Goal: Task Accomplishment & Management: Complete application form

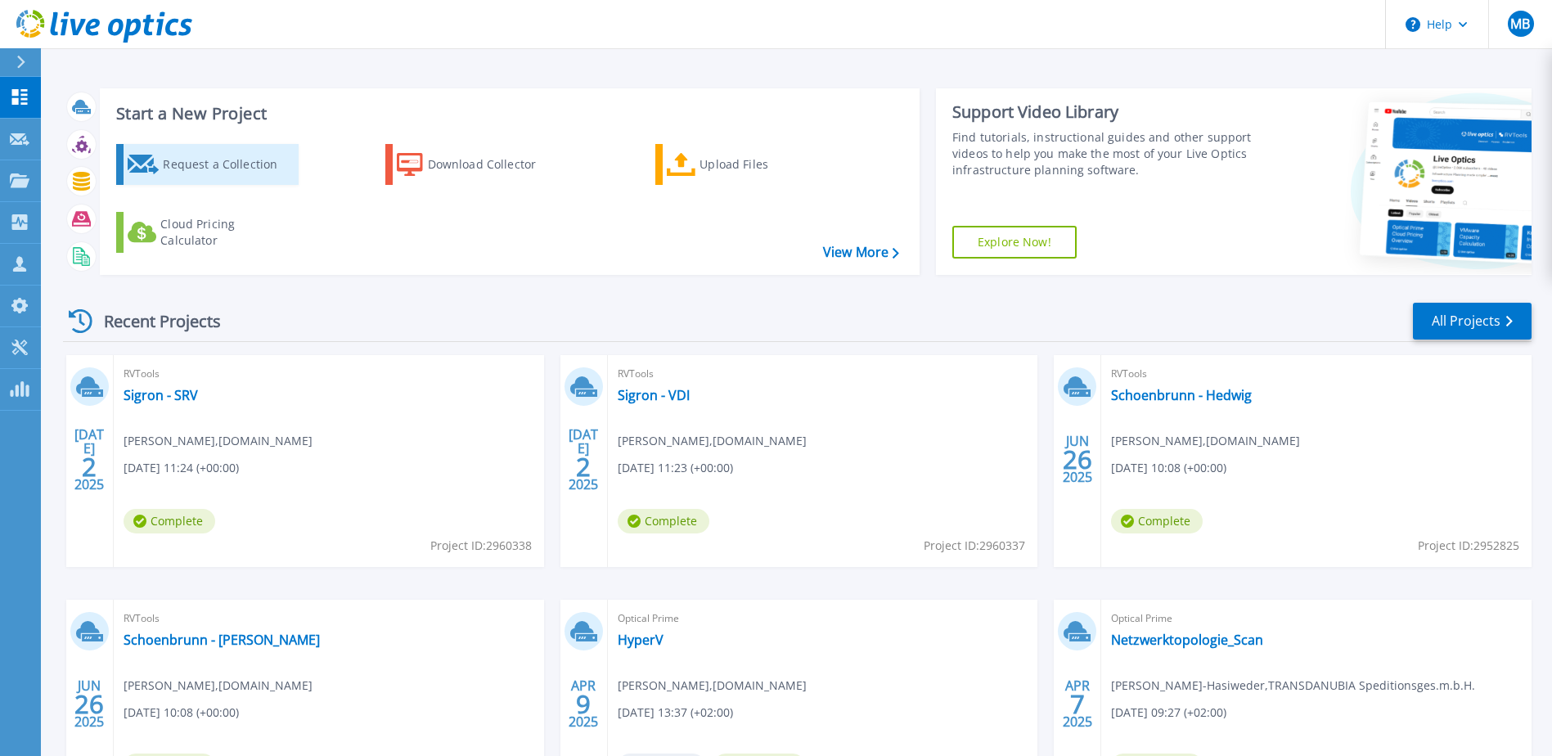
click at [227, 155] on div "Request a Collection" at bounding box center [228, 164] width 131 height 33
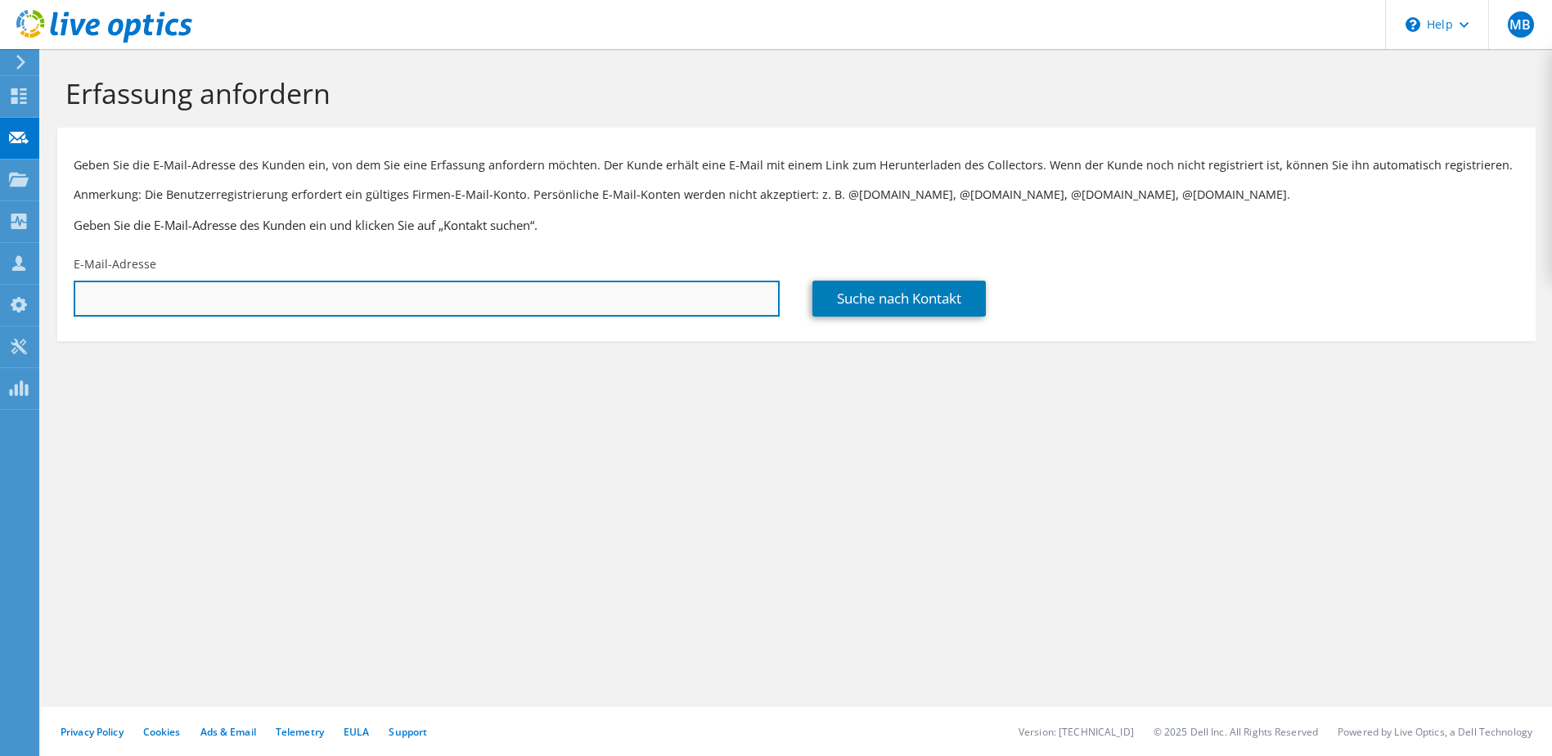
click at [362, 312] on input "text" at bounding box center [427, 299] width 706 height 36
click at [353, 298] on input "text" at bounding box center [427, 299] width 706 height 36
paste input "mario.fridrichovsky@lva.at"
type input "mario.fridrichovsky@lva.at"
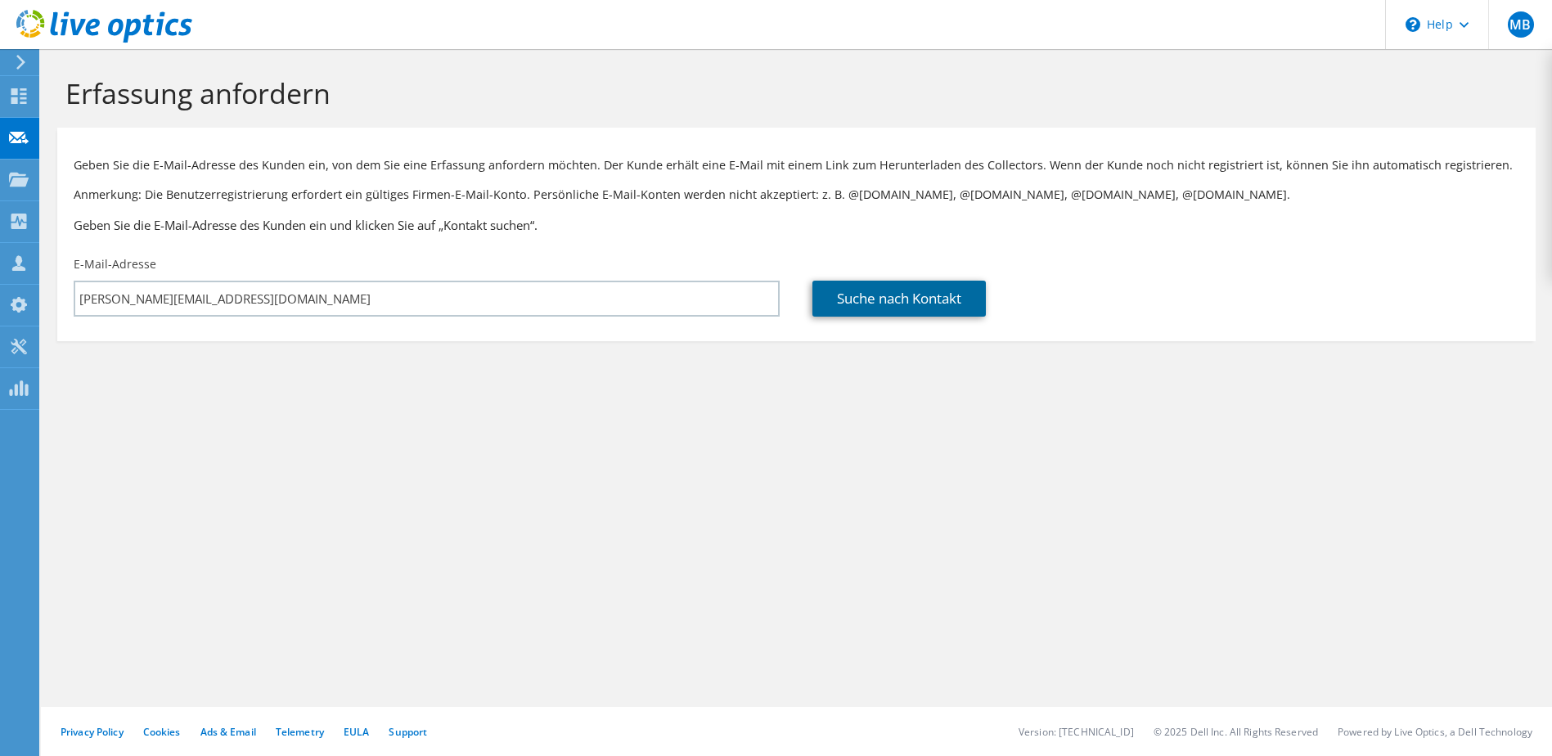
click at [886, 309] on link "Suche nach Kontakt" at bounding box center [898, 299] width 173 height 36
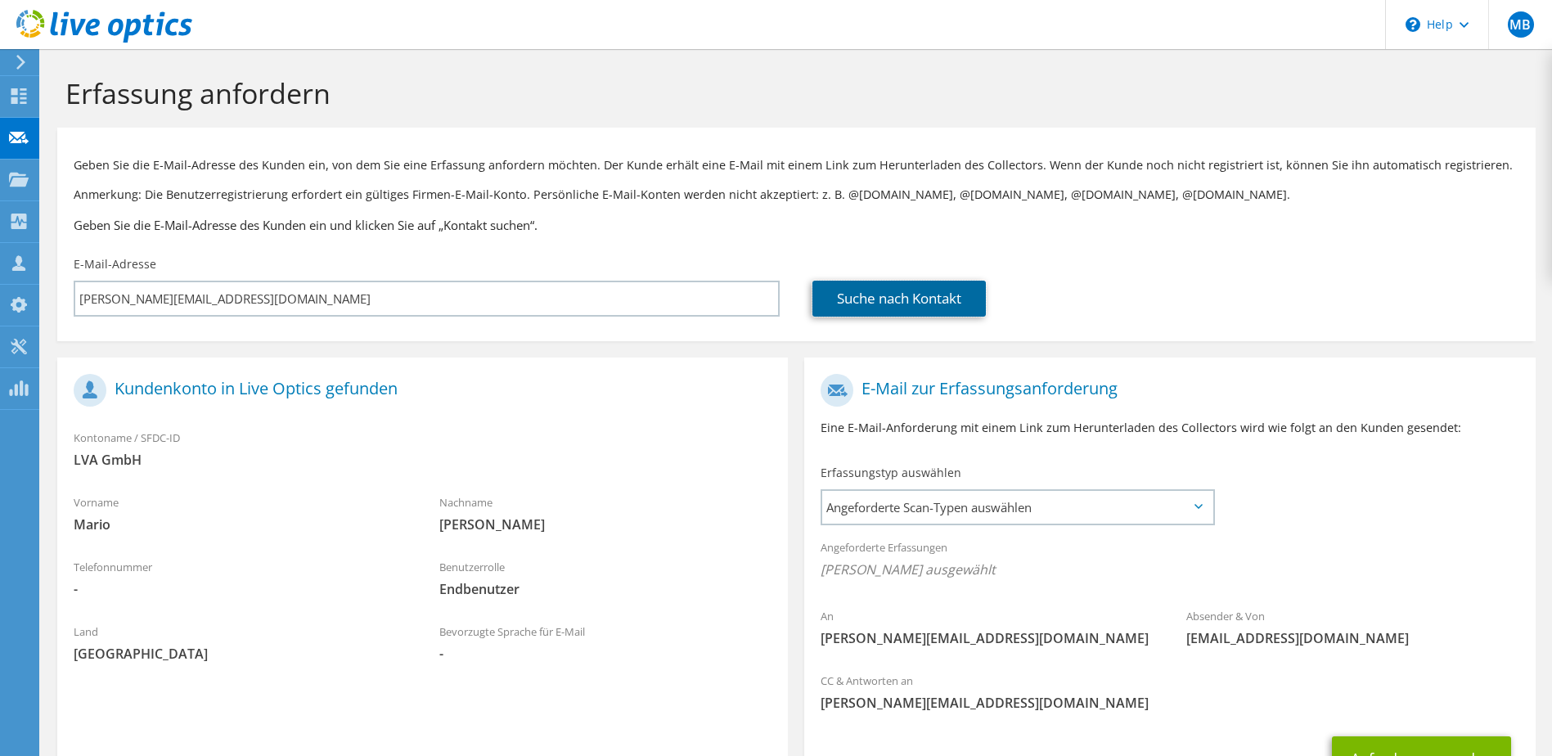
scroll to position [139, 0]
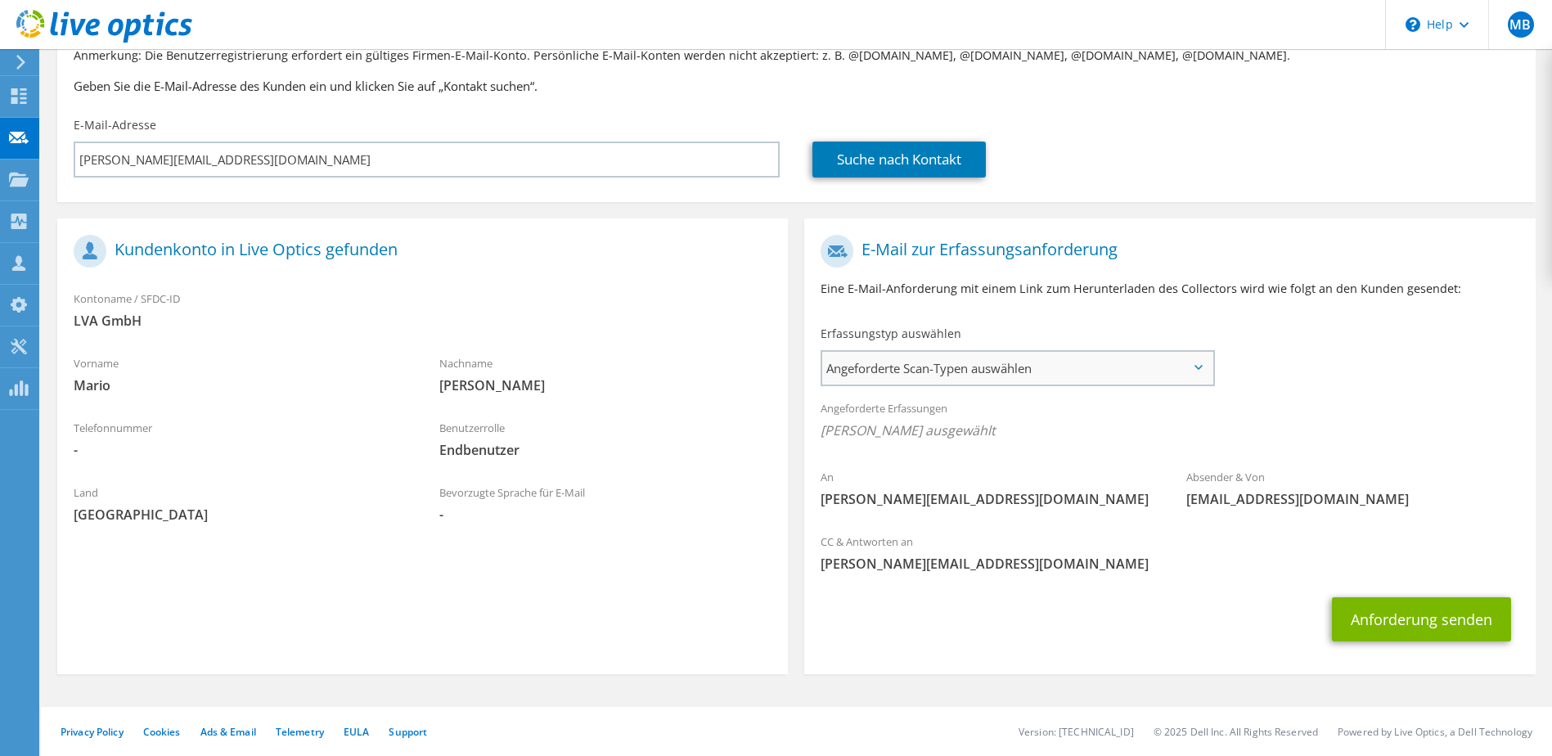
click at [1043, 354] on span "Angeforderte Scan-Typen auswählen" at bounding box center [1016, 368] width 389 height 33
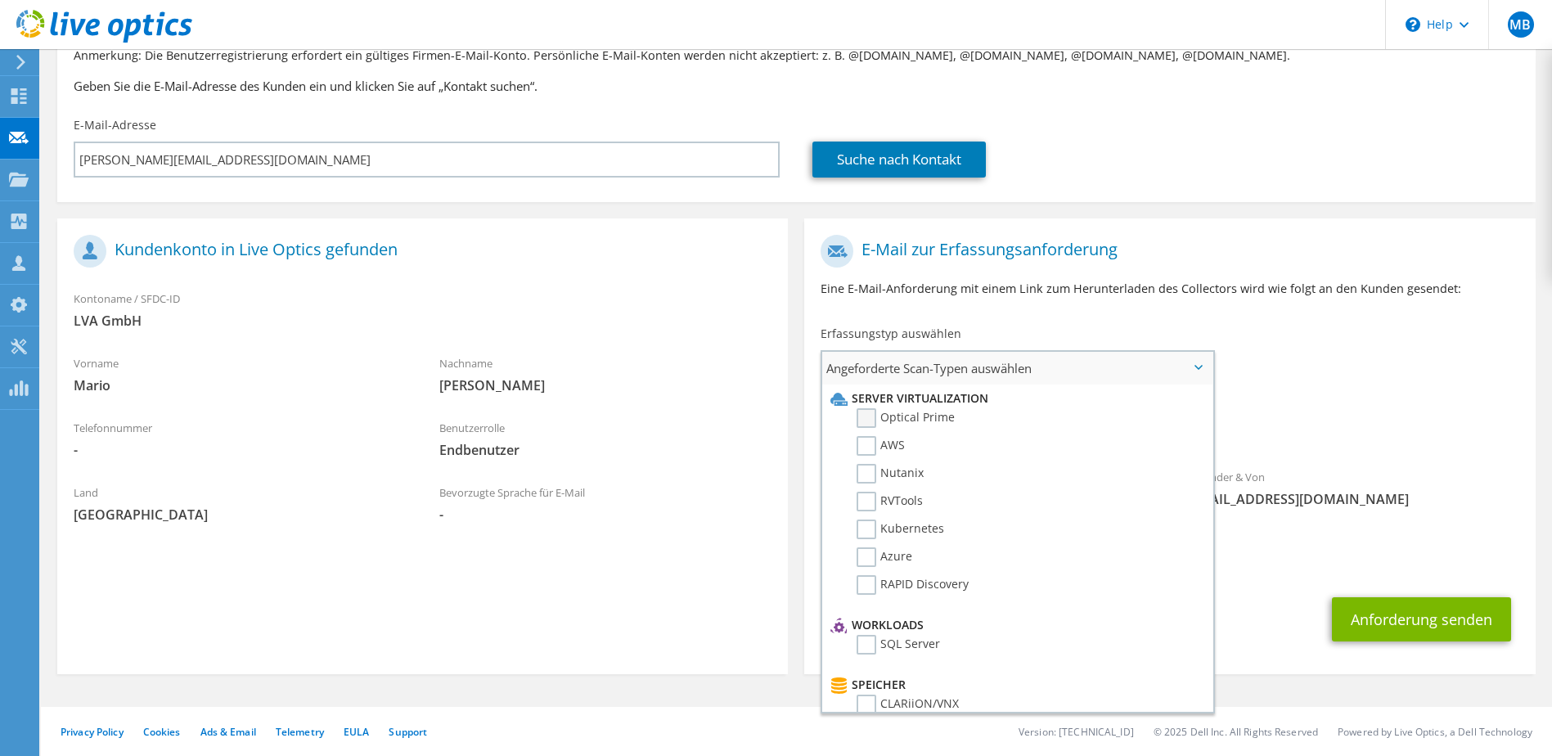
click at [891, 416] on label "Optical Prime" at bounding box center [906, 418] width 98 height 20
click at [0, 0] on input "Optical Prime" at bounding box center [0, 0] width 0 height 0
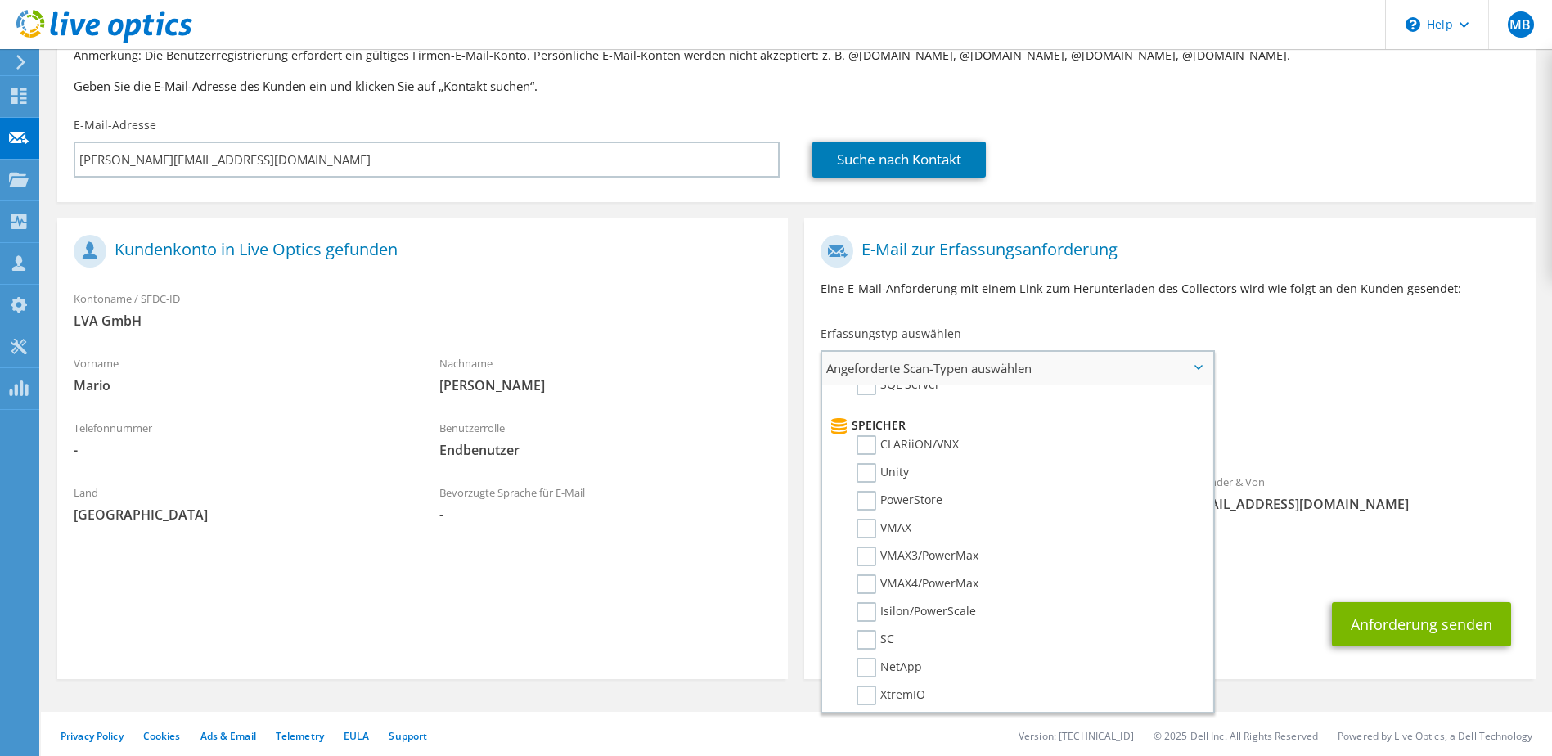
scroll to position [327, 0]
click at [872, 597] on label "NetApp" at bounding box center [889, 600] width 65 height 20
click at [0, 0] on input "NetApp" at bounding box center [0, 0] width 0 height 0
click at [861, 535] on label "Commvault" at bounding box center [900, 527] width 86 height 20
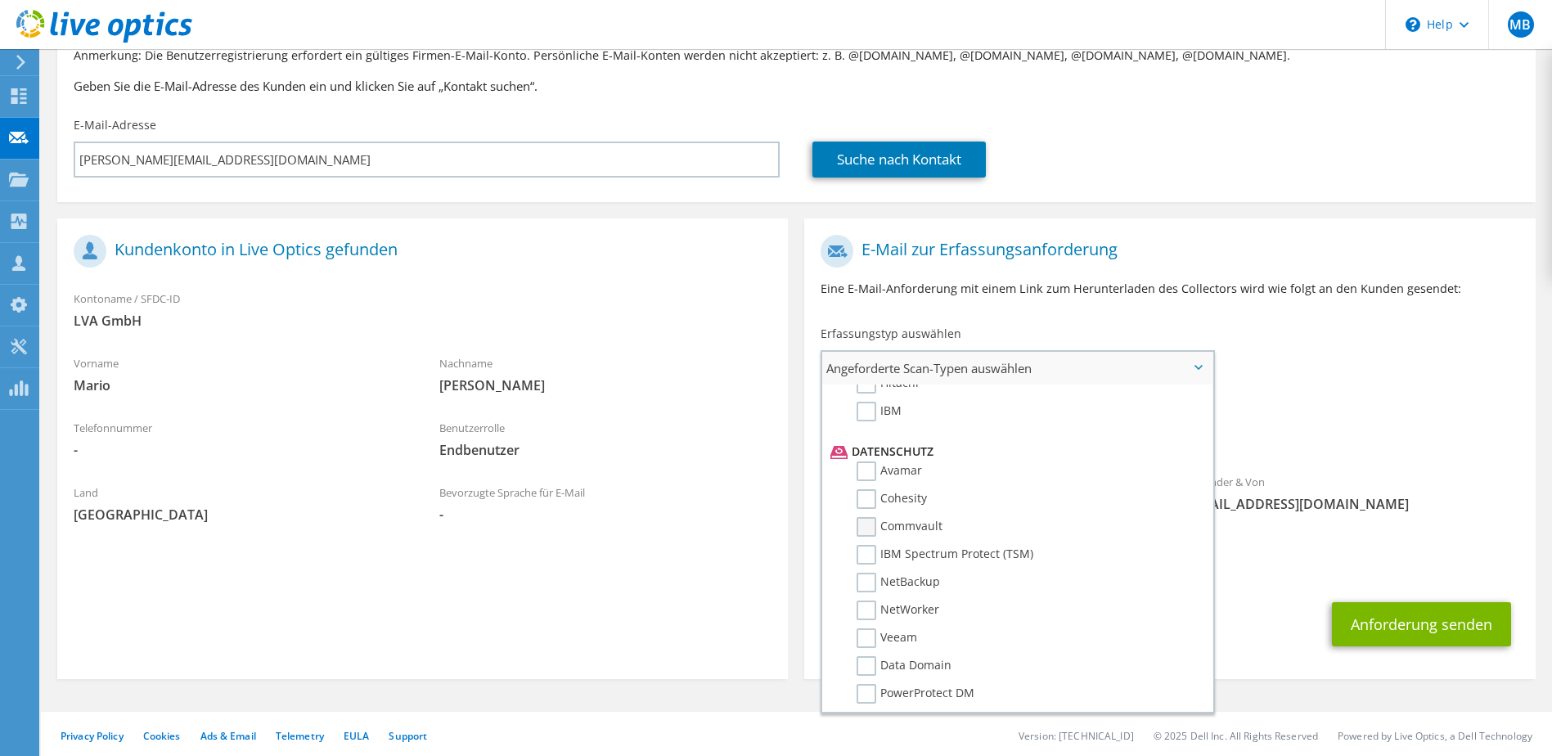
click at [0, 0] on input "Commvault" at bounding box center [0, 0] width 0 height 0
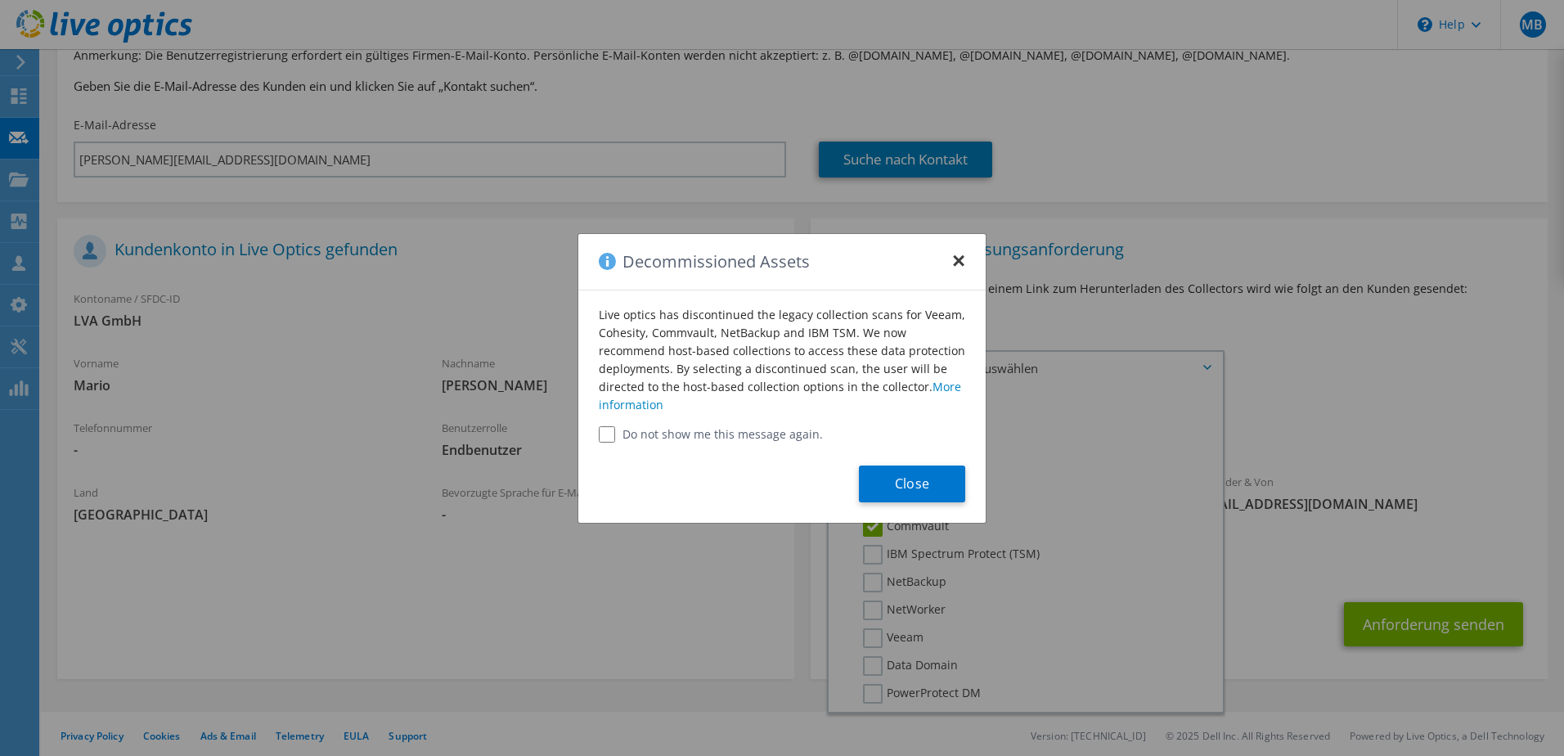
click at [964, 251] on button "×" at bounding box center [958, 256] width 13 height 13
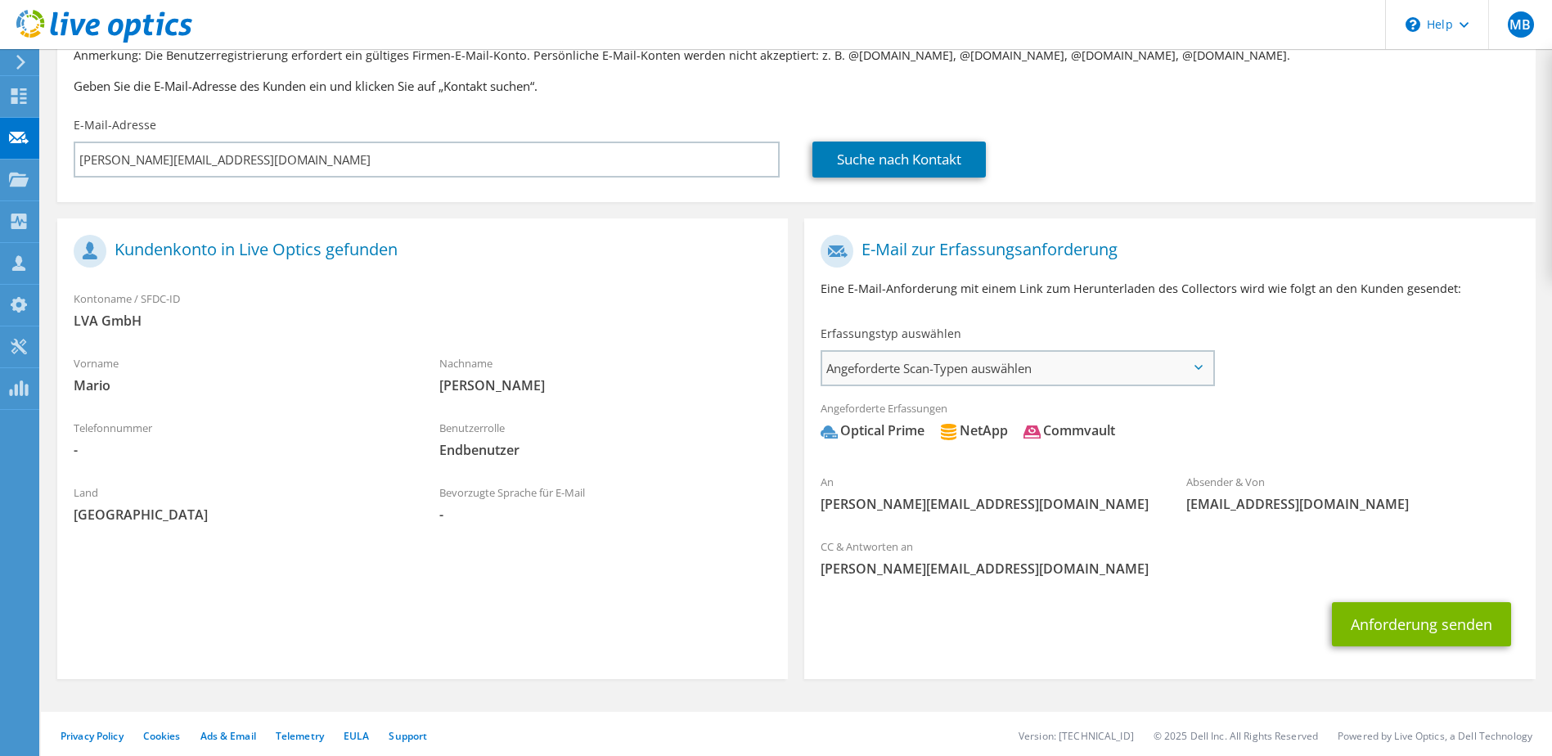
click at [1000, 363] on span "Angeforderte Scan-Typen auswählen" at bounding box center [1016, 368] width 389 height 33
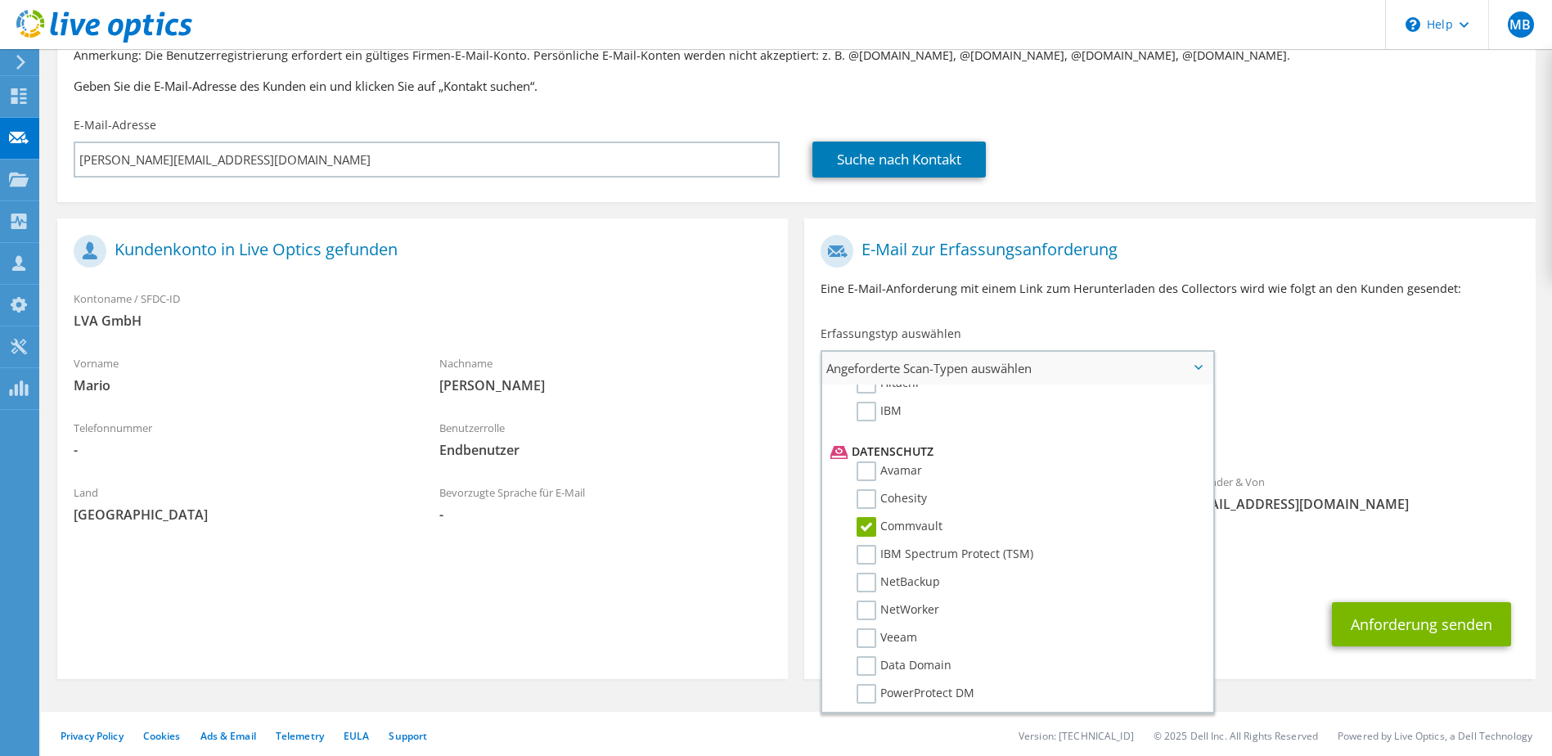
click at [871, 527] on label "Commvault" at bounding box center [900, 527] width 86 height 20
click at [0, 0] on input "Commvault" at bounding box center [0, 0] width 0 height 0
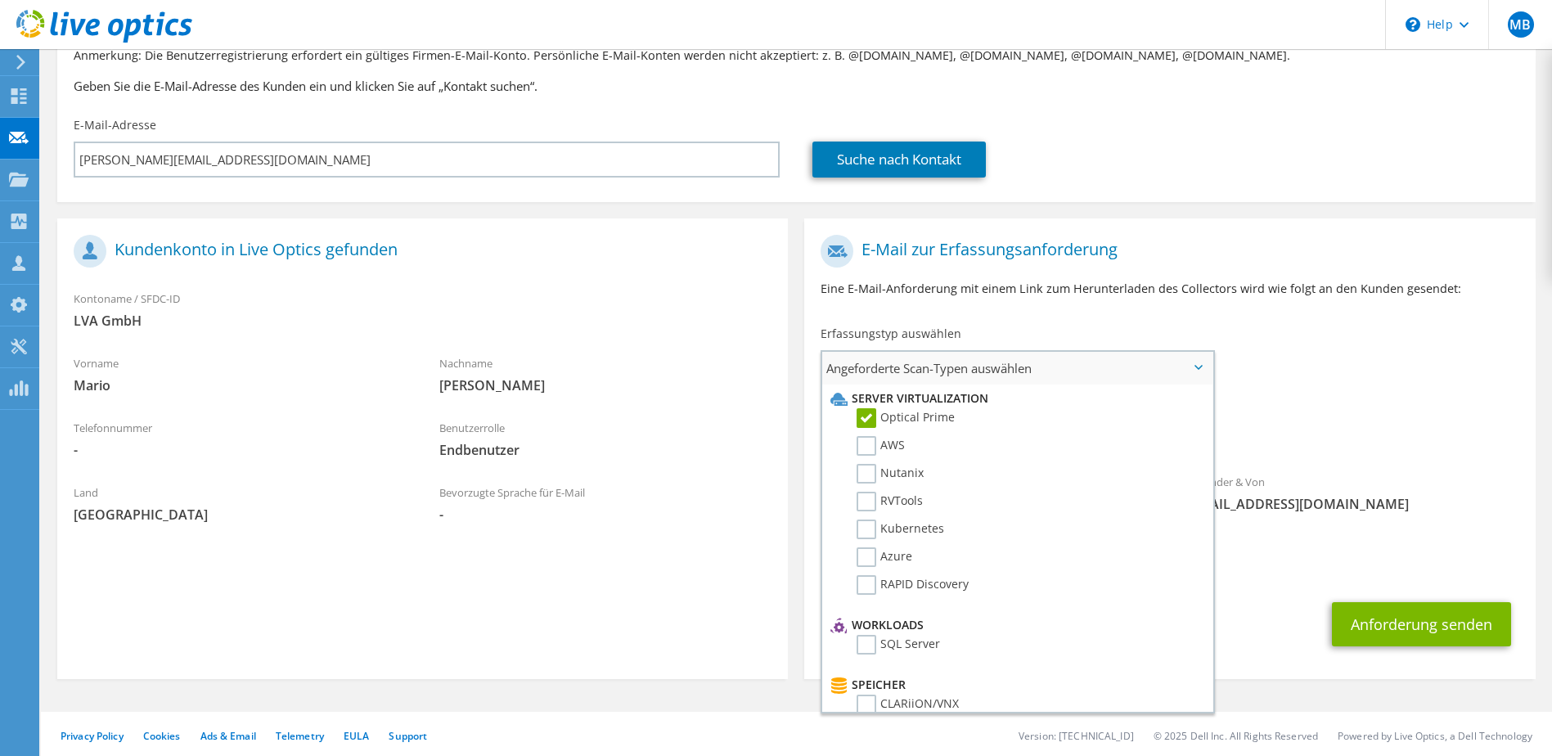
scroll to position [57, 0]
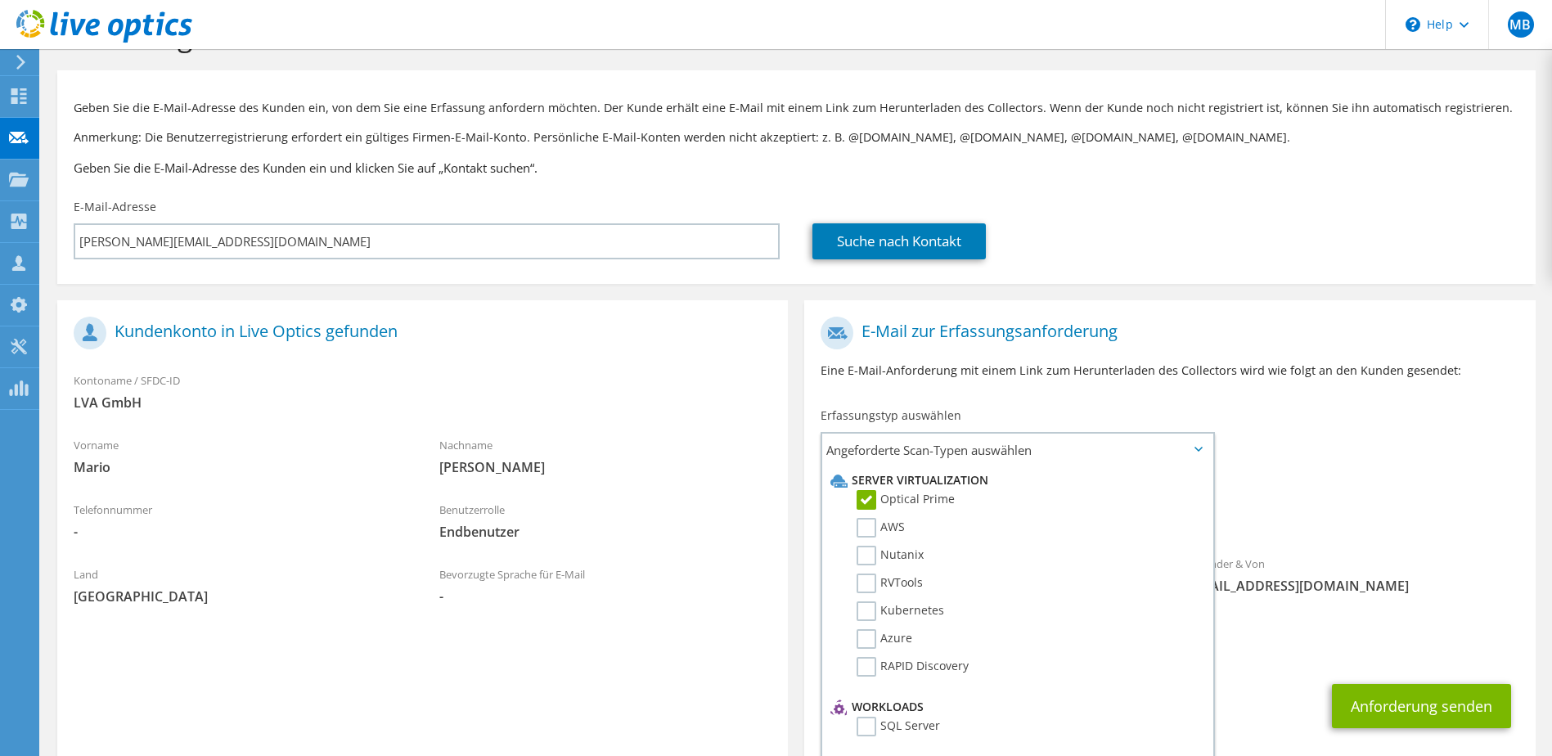
click at [1352, 448] on div "An mario.fridrichovsky@lva.at Absender & Von liveoptics@liveoptics.com" at bounding box center [1169, 459] width 731 height 303
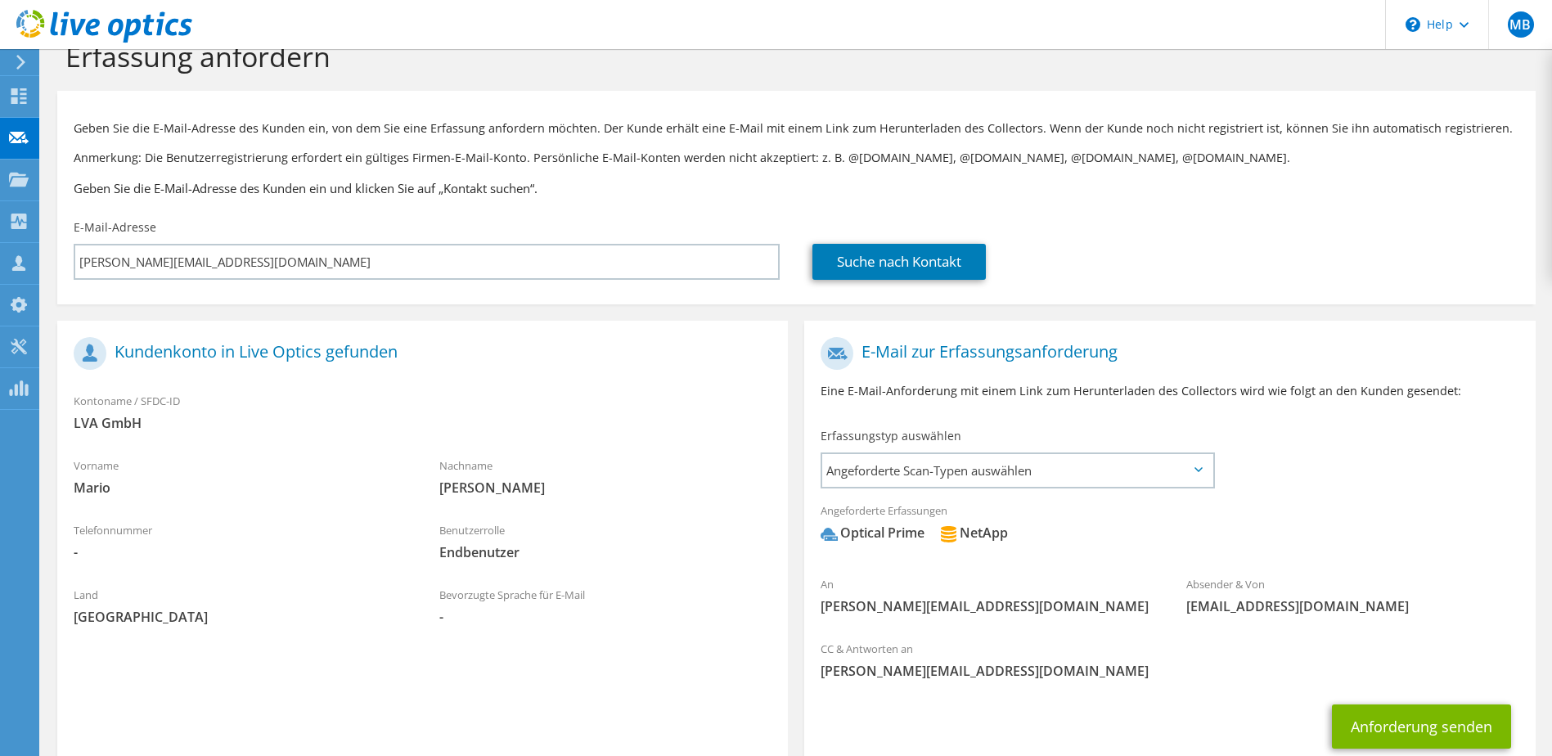
scroll to position [0, 0]
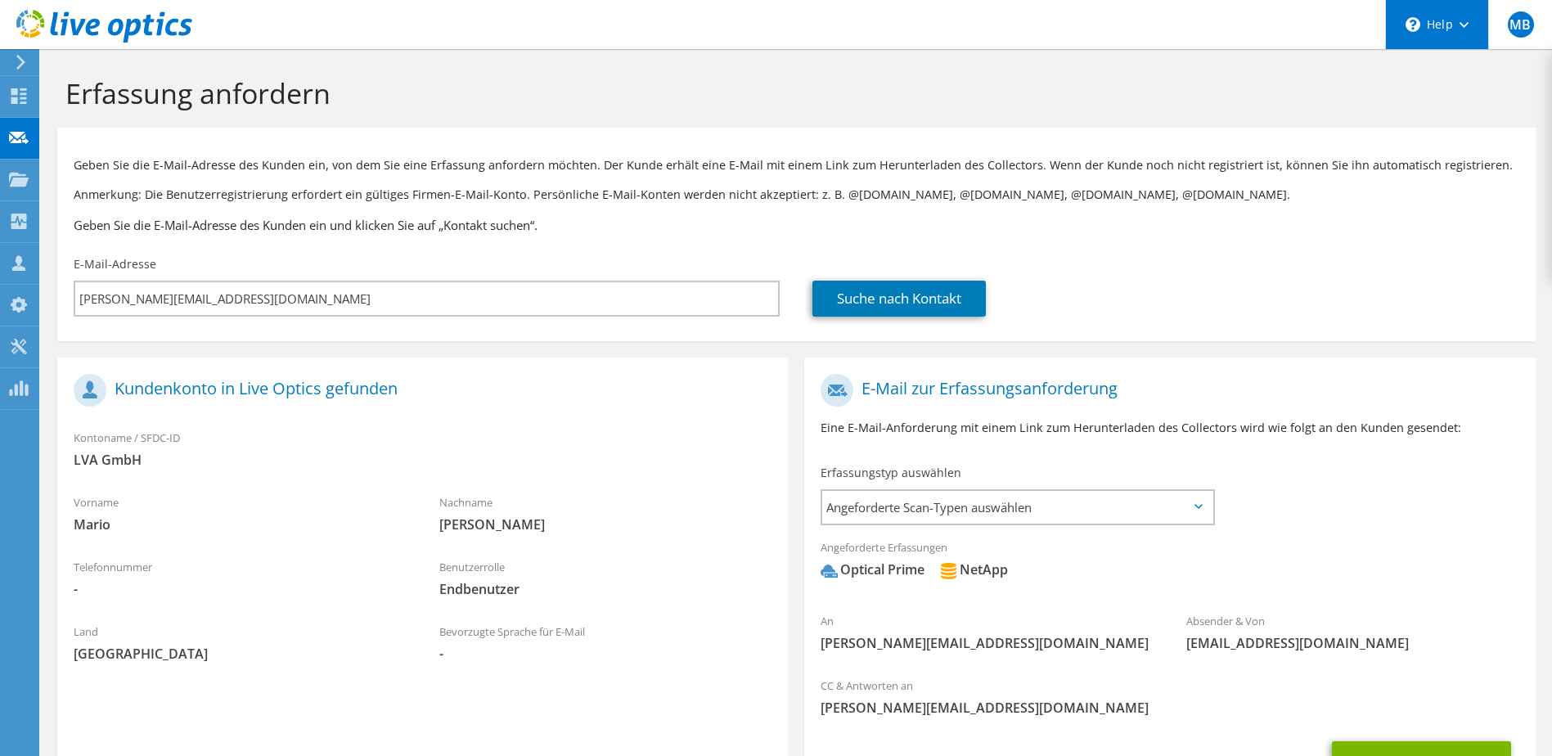
click at [1451, 17] on div "\n Help" at bounding box center [1436, 24] width 103 height 49
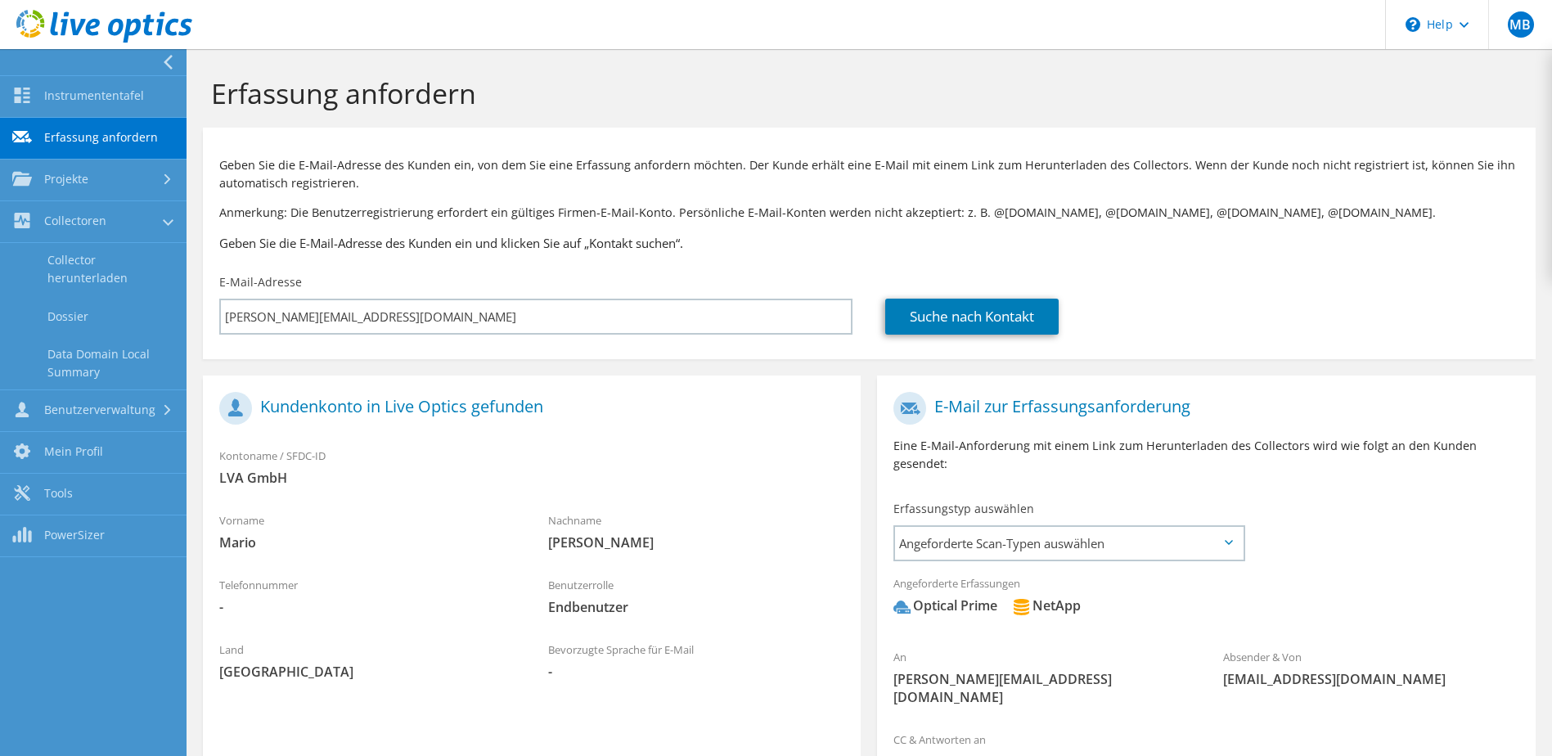
click at [485, 226] on div "Geben Sie die E-Mail-Adresse des Kunden ein, von dem Sie eine Erfassung anforde…" at bounding box center [869, 201] width 1333 height 130
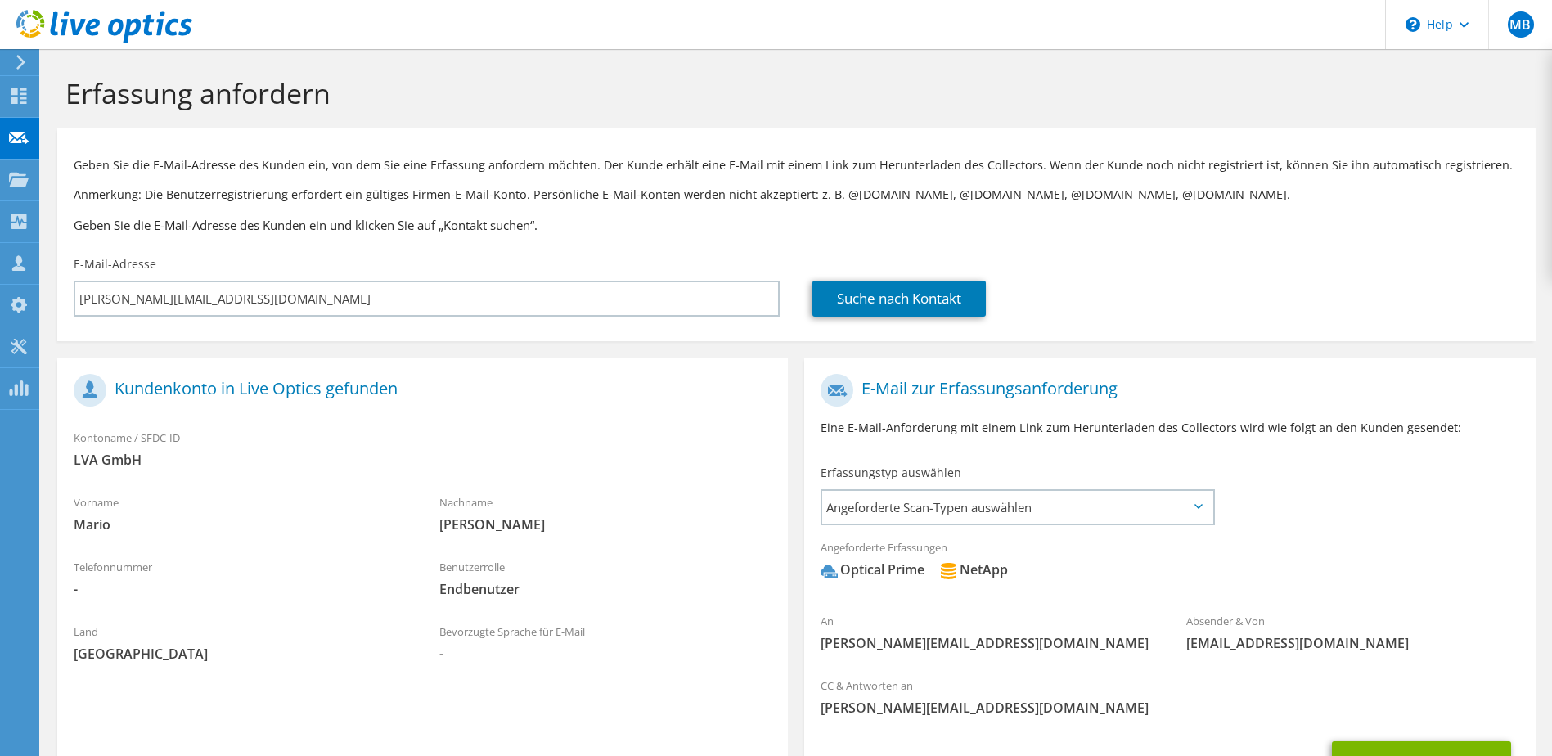
click at [236, 686] on section "Kundenkonto in Live Optics gefunden Kontoname / SFDC-ID LVA GmbH Vorname Mario …" at bounding box center [422, 587] width 731 height 461
click at [21, 60] on use at bounding box center [20, 62] width 9 height 15
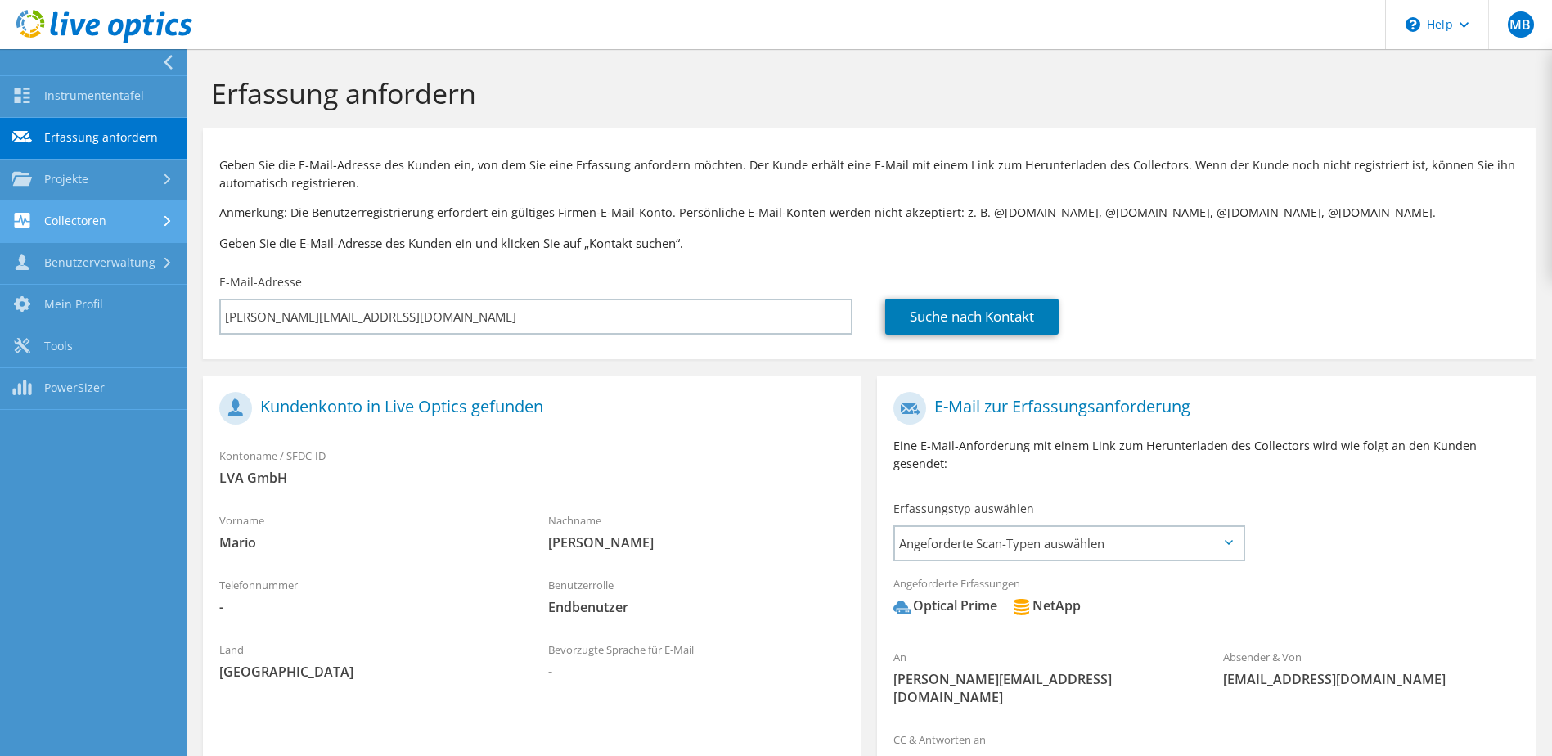
click at [151, 217] on link "Collectoren" at bounding box center [93, 222] width 187 height 42
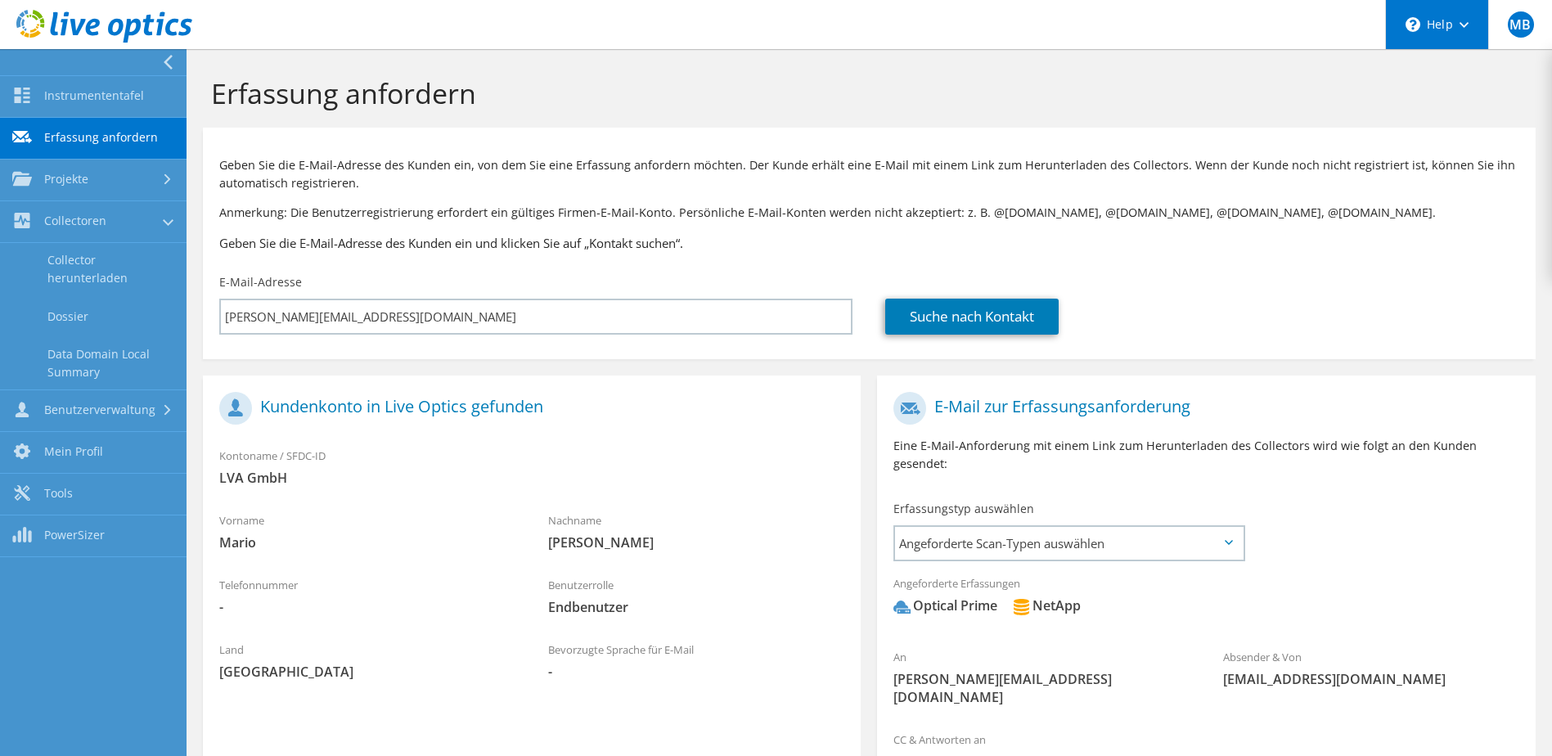
click at [1447, 25] on div "\n Help" at bounding box center [1436, 24] width 103 height 49
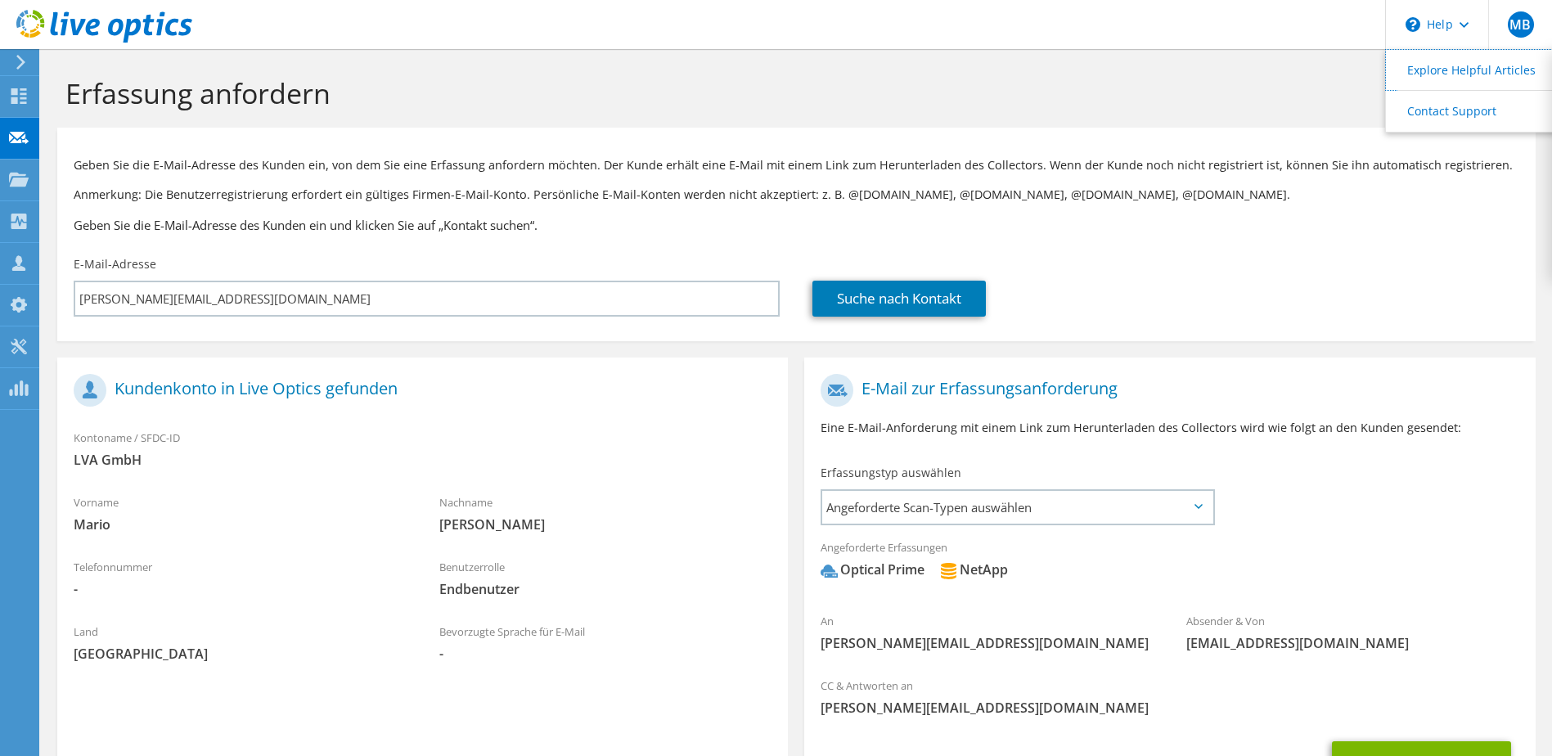
scroll to position [144, 0]
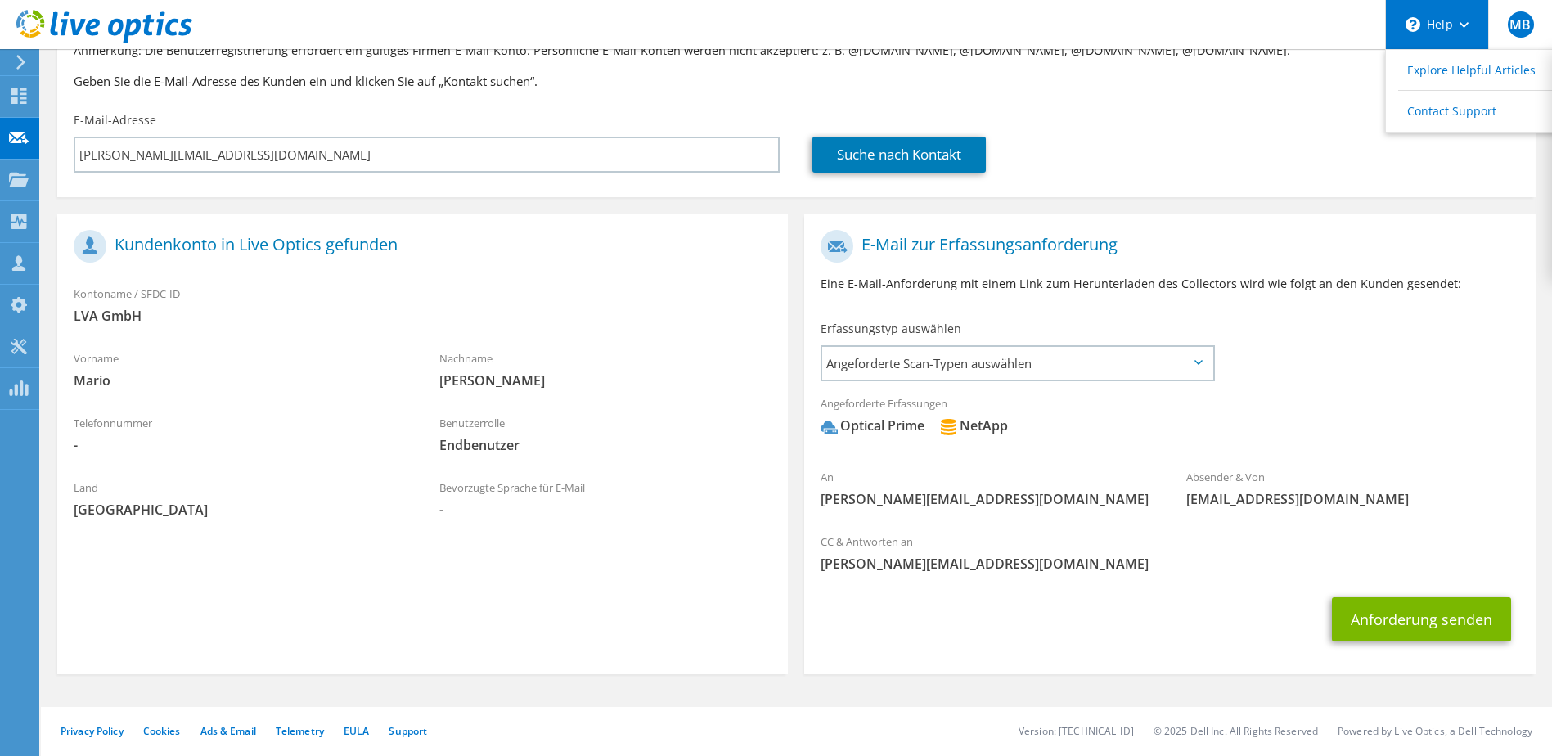
click at [1477, 28] on div "\n Help" at bounding box center [1436, 24] width 103 height 49
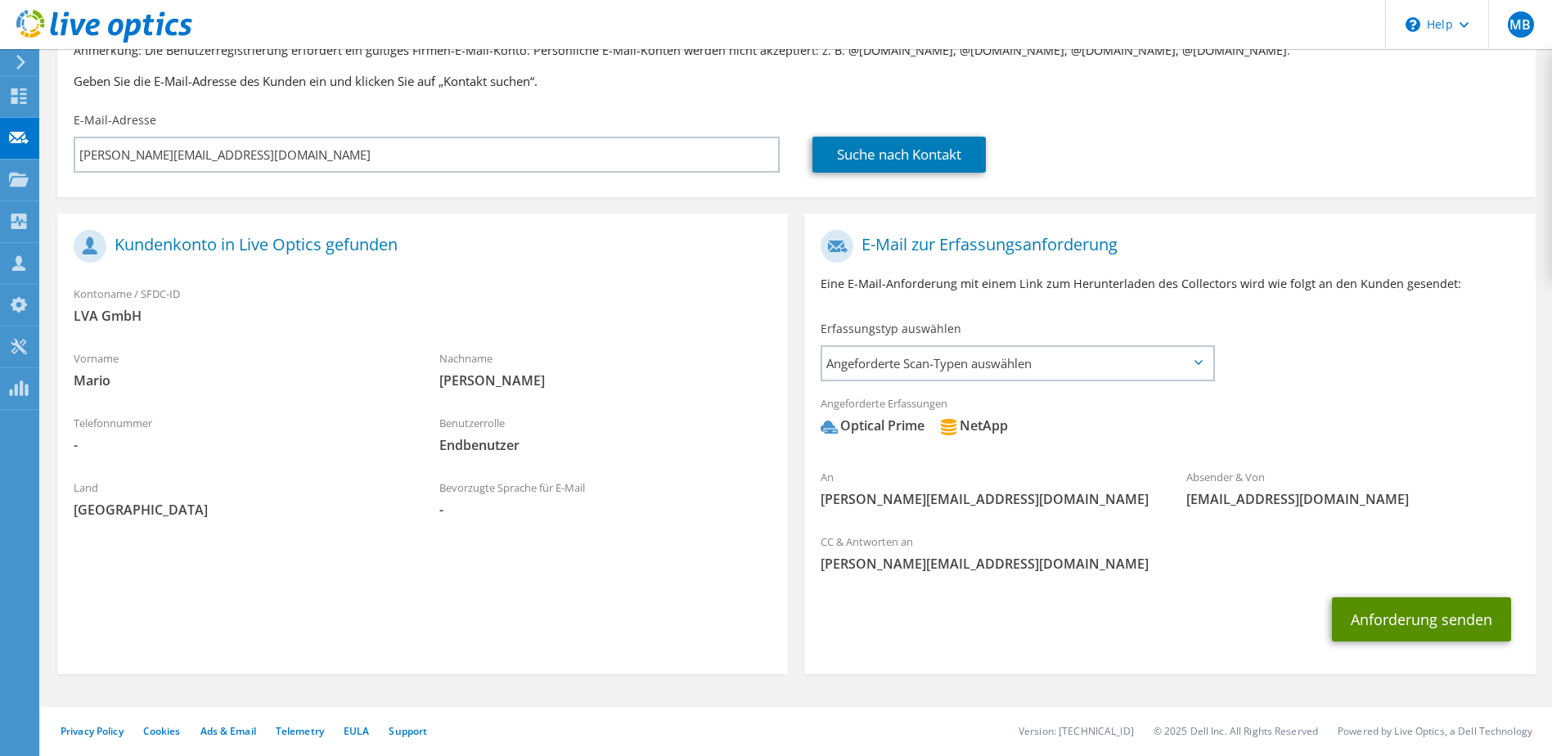
click at [1374, 627] on button "Anforderung senden" at bounding box center [1421, 619] width 179 height 44
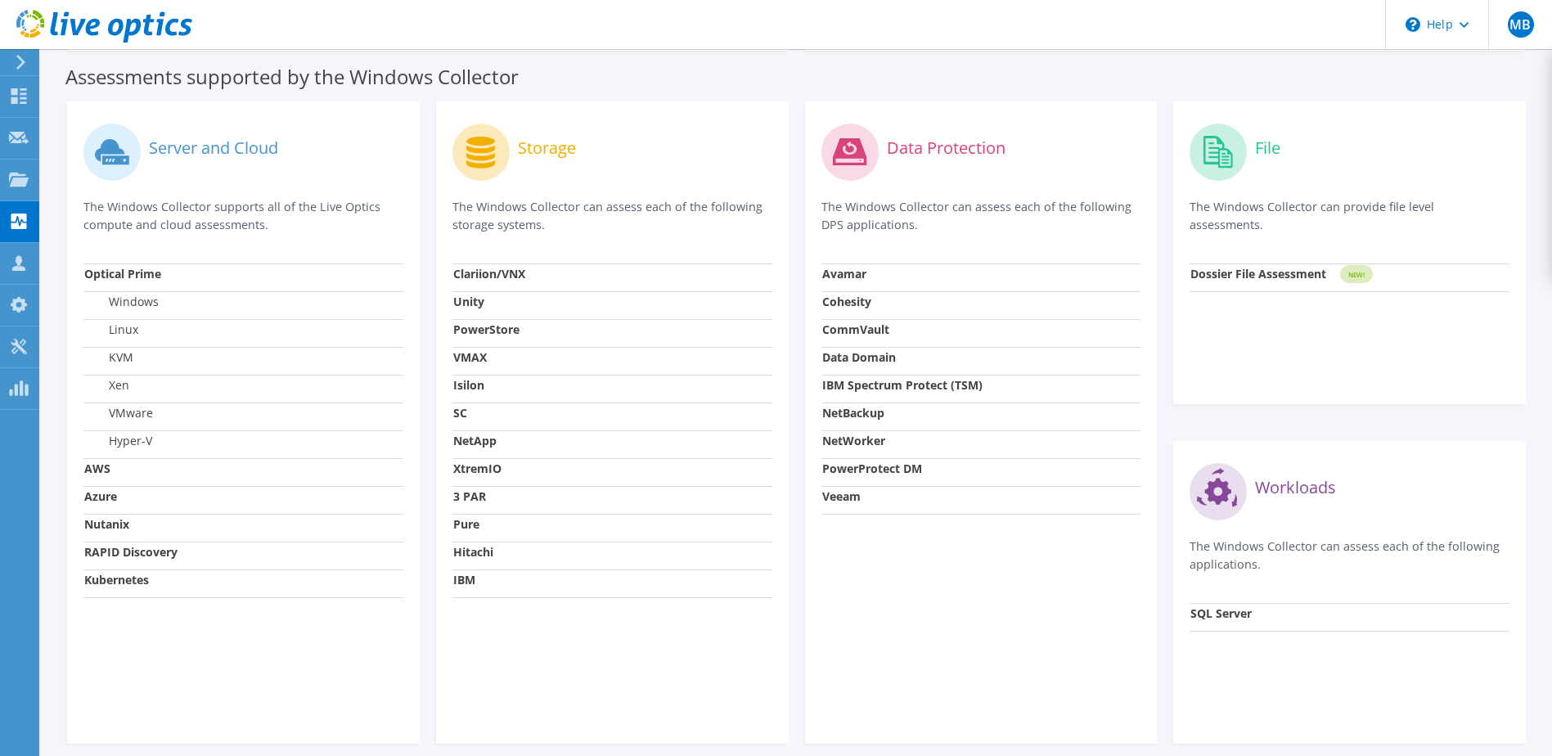
scroll to position [517, 0]
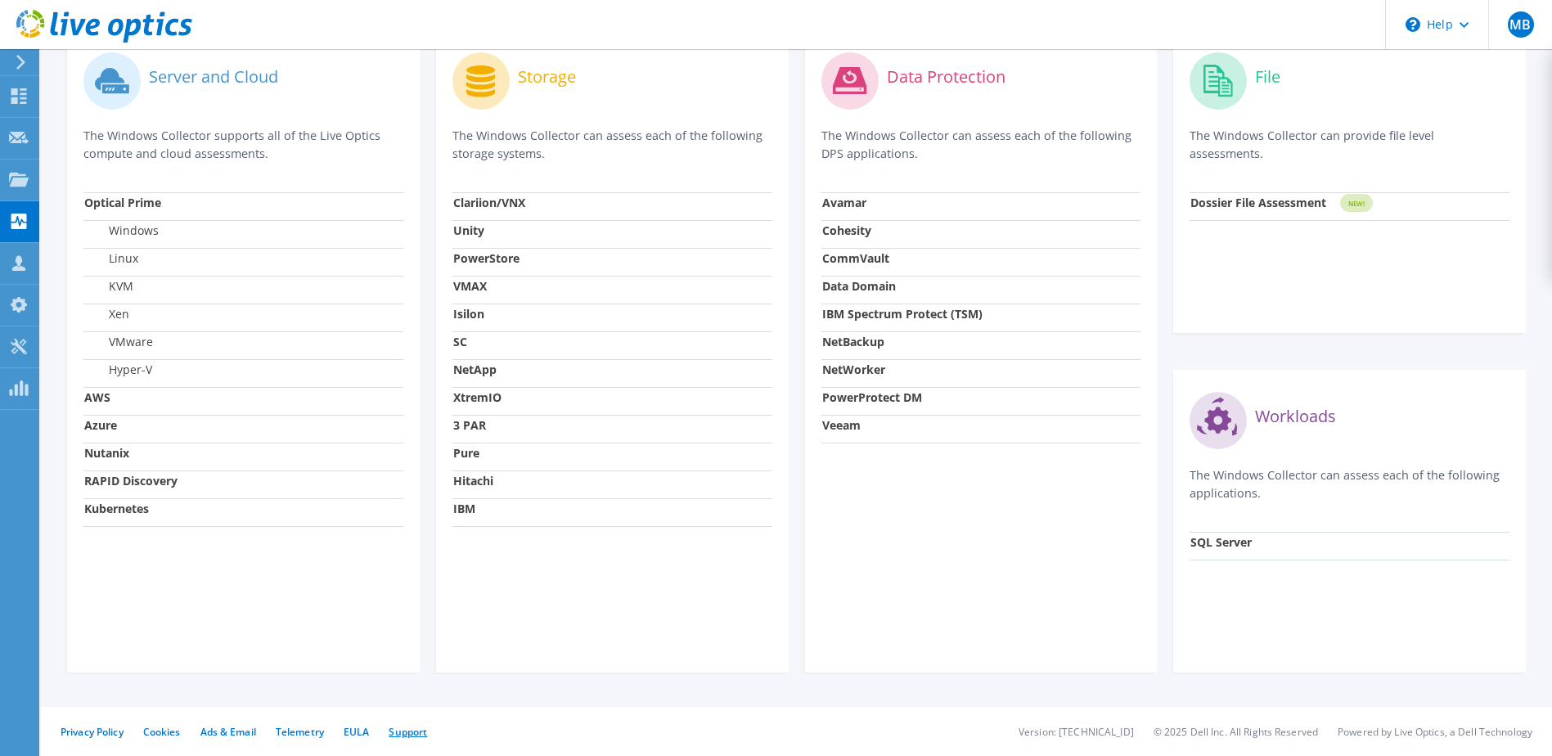
click at [427, 731] on link "Support" at bounding box center [408, 732] width 38 height 14
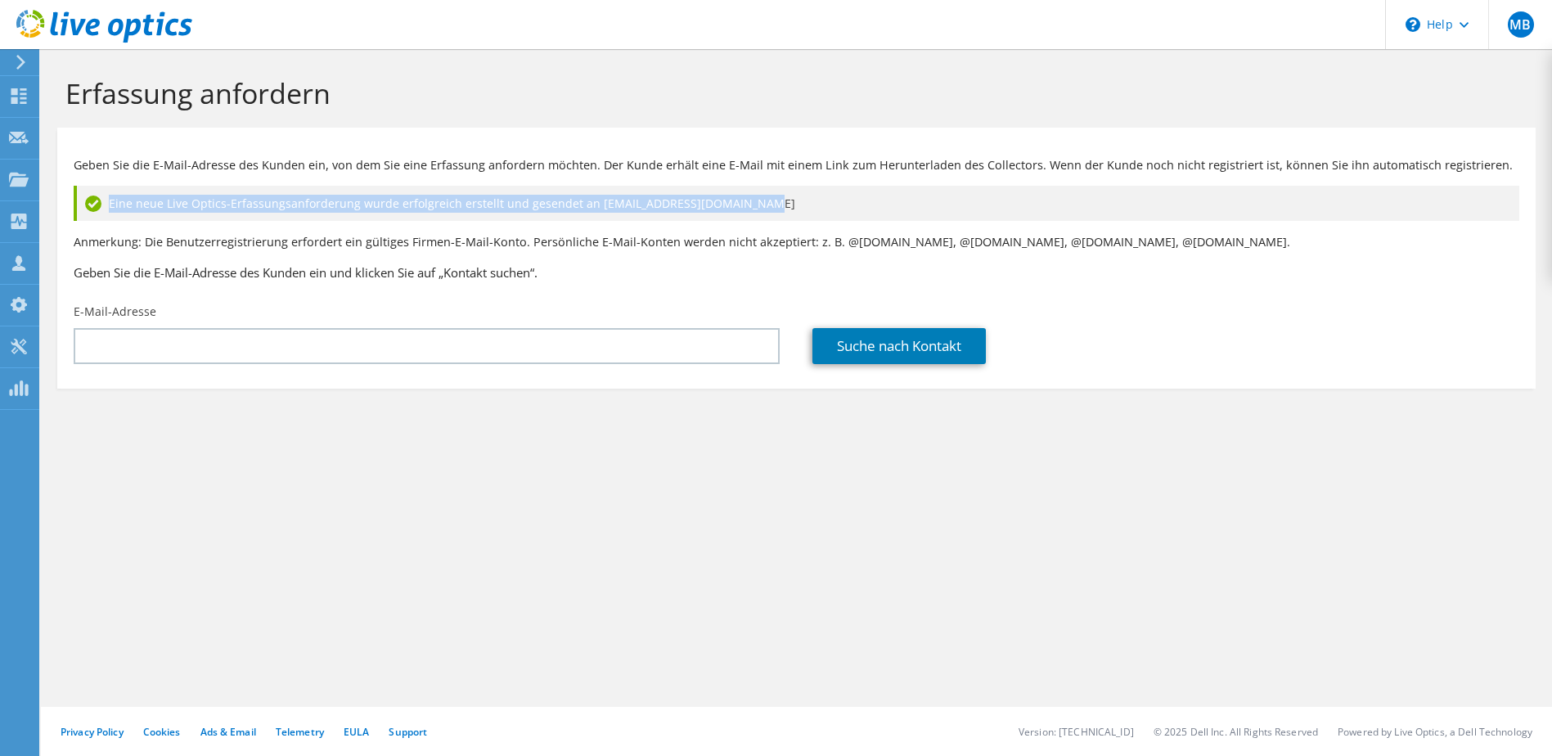
drag, startPoint x: 753, startPoint y: 203, endPoint x: 245, endPoint y: 185, distance: 508.3
click at [245, 186] on div "Eine neue Live Optics-Erfassungsanforderung wurde erfolgreich erstellt und gese…" at bounding box center [797, 203] width 1446 height 35
click at [1144, 204] on div "Eine neue Live Optics-Erfassungsanforderung wurde erfolgreich erstellt und gese…" at bounding box center [797, 203] width 1446 height 35
